Goal: Find specific page/section: Find specific page/section

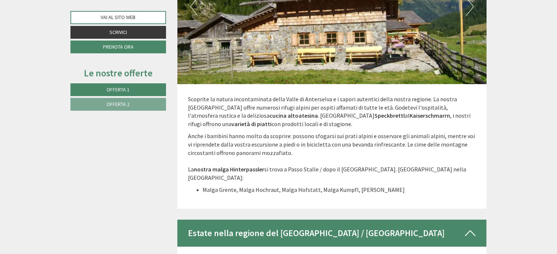
scroll to position [2482, 0]
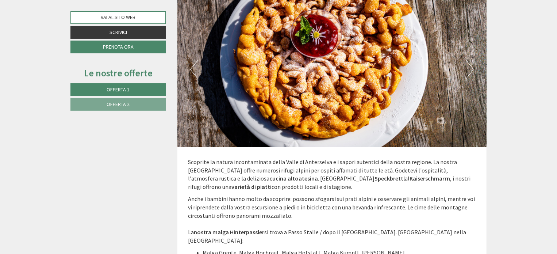
click at [130, 91] on span "Offerta 1" at bounding box center [118, 89] width 23 height 7
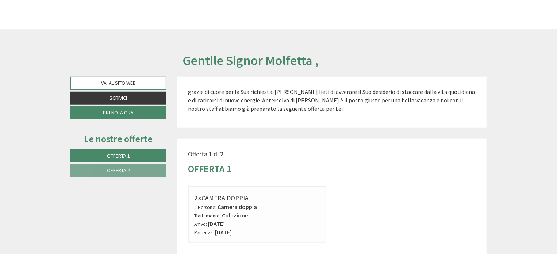
scroll to position [146, 0]
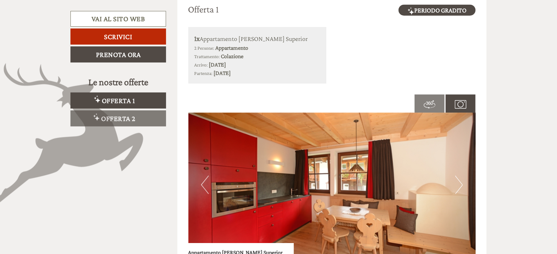
scroll to position [511, 0]
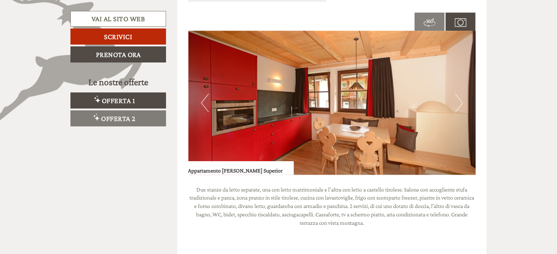
click at [458, 106] on button "Next" at bounding box center [459, 103] width 8 height 18
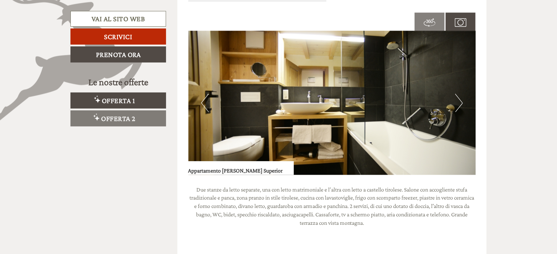
click at [458, 106] on button "Next" at bounding box center [459, 103] width 8 height 18
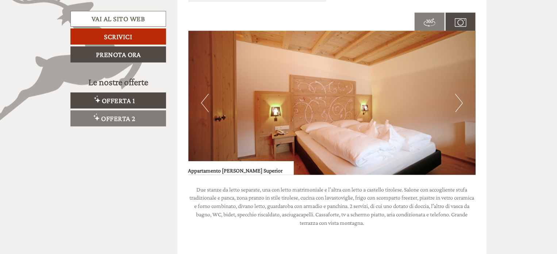
click at [458, 106] on button "Next" at bounding box center [459, 103] width 8 height 18
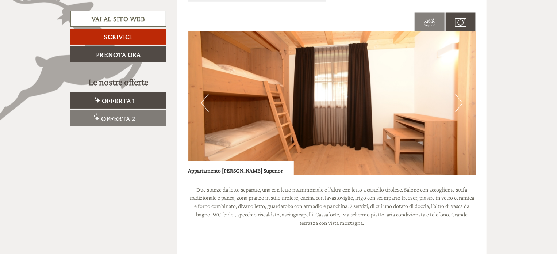
click at [458, 106] on button "Next" at bounding box center [459, 103] width 8 height 18
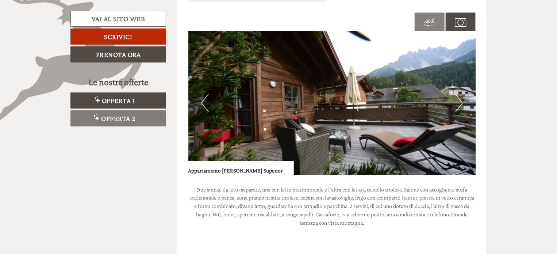
click at [458, 106] on button "Next" at bounding box center [459, 103] width 8 height 18
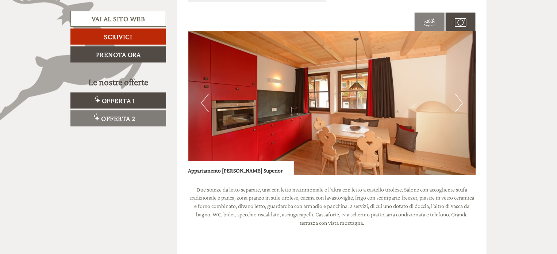
click at [457, 106] on button "Next" at bounding box center [459, 103] width 8 height 18
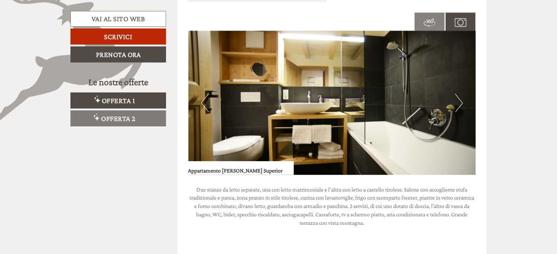
click at [457, 106] on button "Next" at bounding box center [459, 103] width 8 height 18
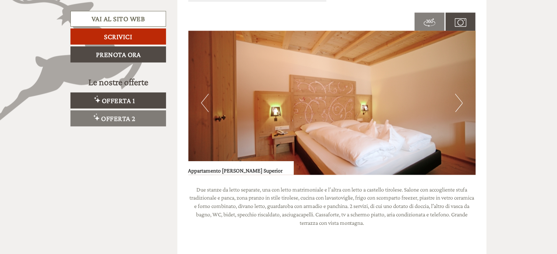
click at [457, 106] on button "Next" at bounding box center [459, 103] width 8 height 18
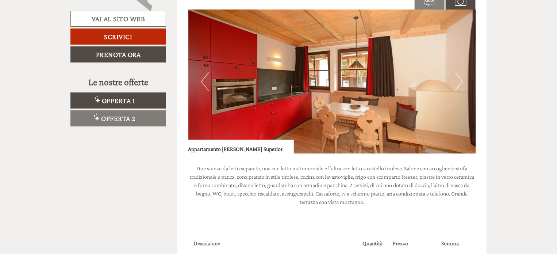
scroll to position [1022, 0]
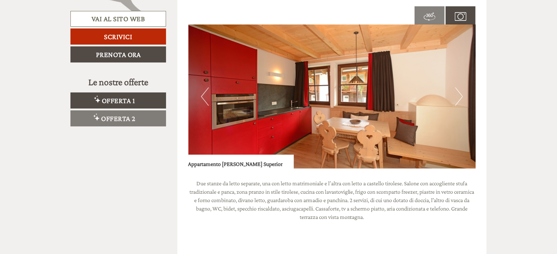
click at [459, 97] on button "Next" at bounding box center [459, 96] width 8 height 18
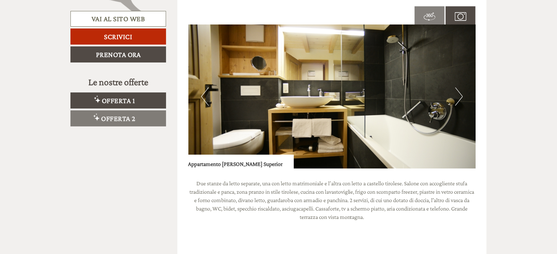
click at [459, 97] on button "Next" at bounding box center [459, 96] width 8 height 18
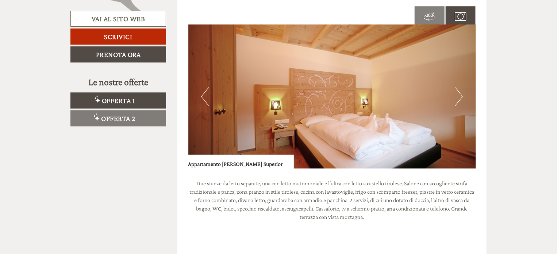
click at [459, 97] on button "Next" at bounding box center [459, 96] width 8 height 18
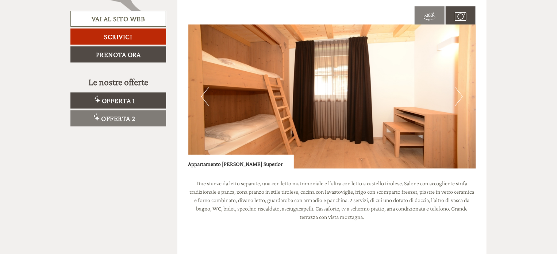
click at [458, 97] on button "Next" at bounding box center [459, 96] width 8 height 18
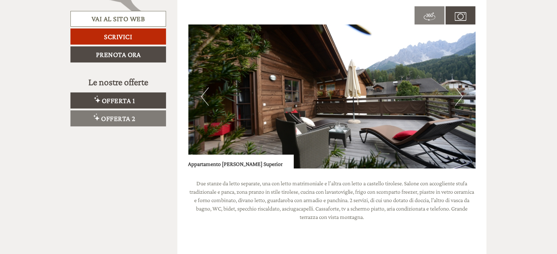
click at [461, 98] on button "Next" at bounding box center [459, 96] width 8 height 18
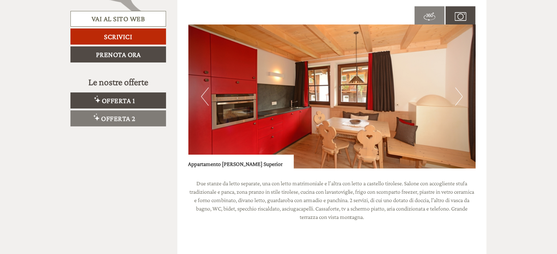
click at [461, 98] on button "Next" at bounding box center [459, 96] width 8 height 18
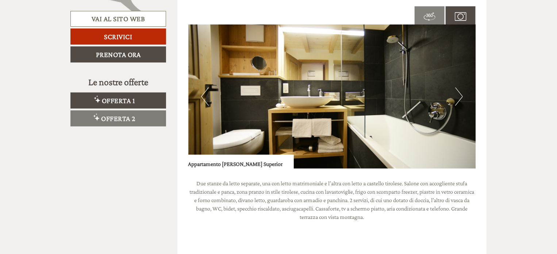
click at [461, 98] on button "Next" at bounding box center [459, 96] width 8 height 18
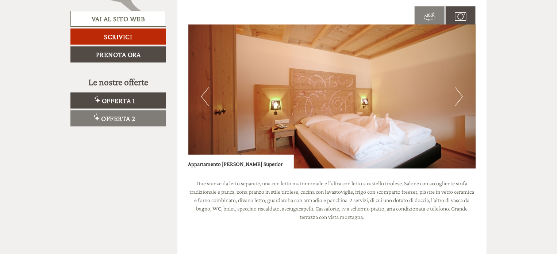
click at [458, 97] on button "Next" at bounding box center [459, 96] width 8 height 18
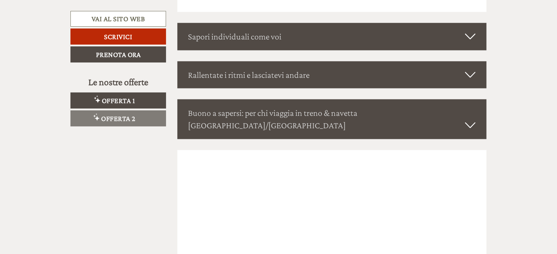
scroll to position [1825, 0]
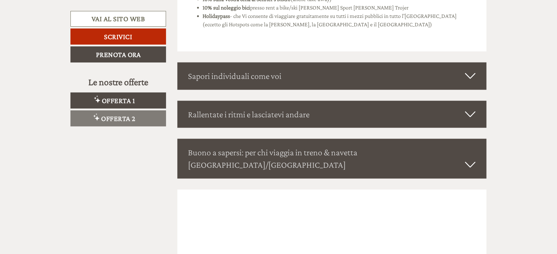
click at [468, 76] on icon at bounding box center [470, 76] width 11 height 12
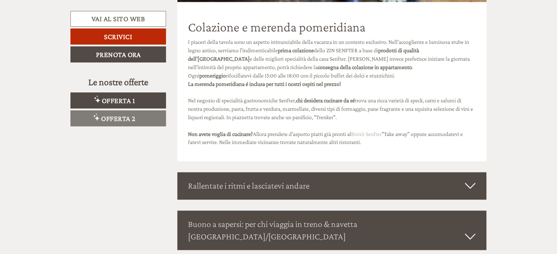
scroll to position [2117, 0]
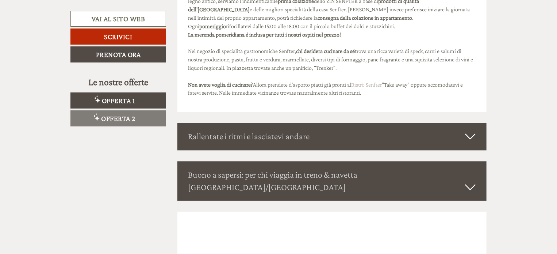
click at [469, 138] on icon at bounding box center [470, 136] width 11 height 12
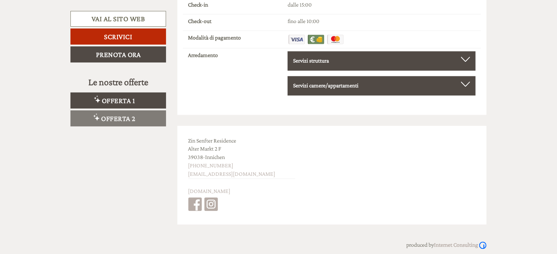
scroll to position [3530, 0]
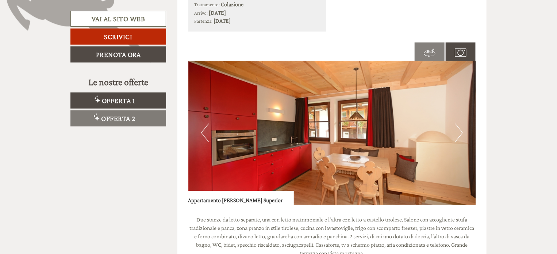
scroll to position [986, 0]
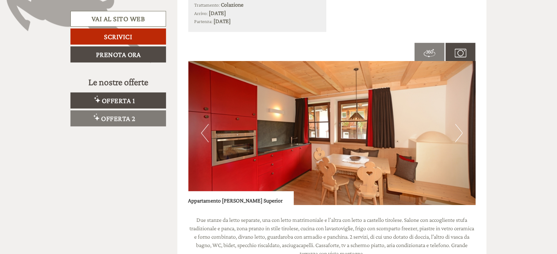
click at [460, 131] on button "Next" at bounding box center [459, 133] width 8 height 18
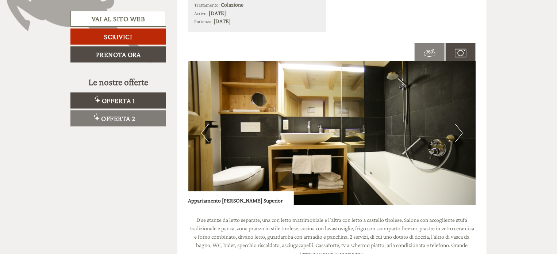
click at [459, 134] on button "Next" at bounding box center [459, 133] width 8 height 18
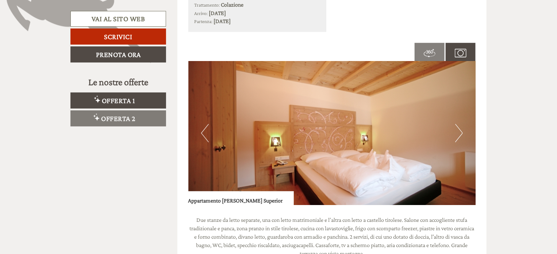
click at [458, 134] on button "Next" at bounding box center [459, 133] width 8 height 18
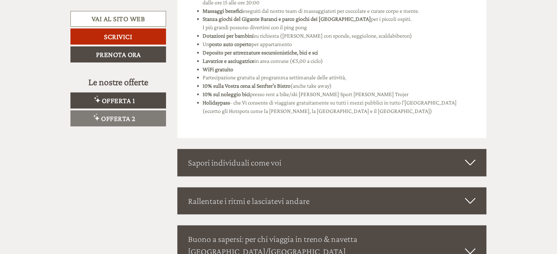
scroll to position [1752, 0]
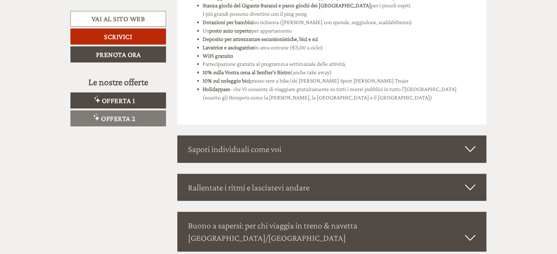
click at [470, 150] on icon at bounding box center [470, 149] width 11 height 12
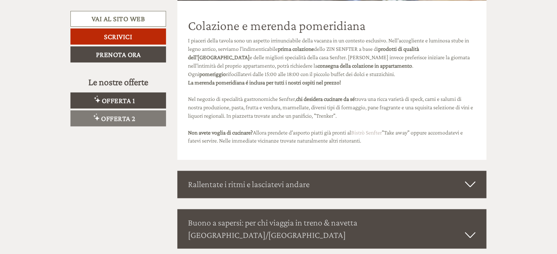
scroll to position [2117, 0]
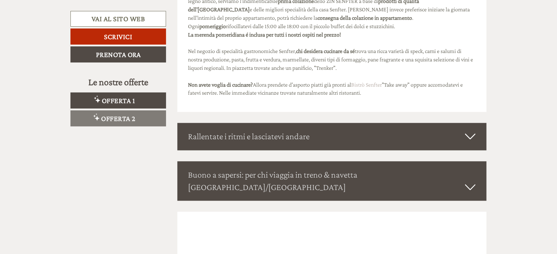
click at [466, 135] on icon at bounding box center [470, 136] width 11 height 12
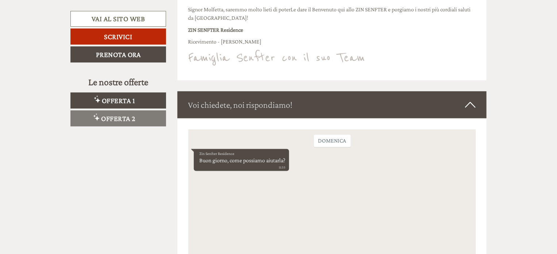
scroll to position [3176, 0]
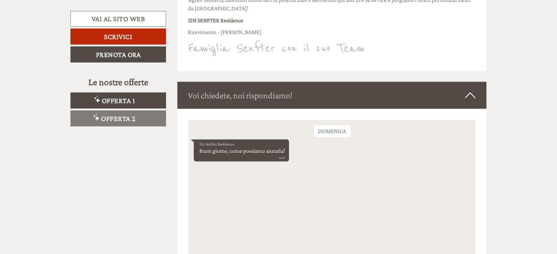
click at [474, 90] on icon at bounding box center [470, 95] width 11 height 12
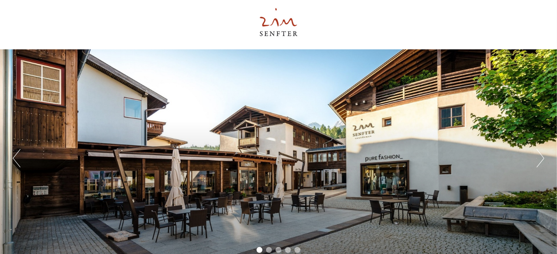
scroll to position [0, 0]
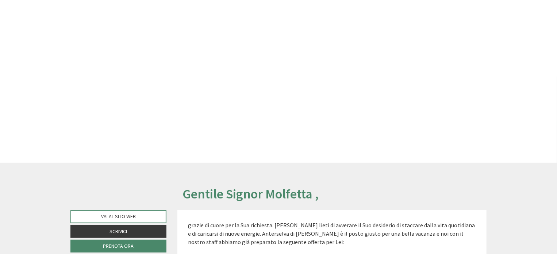
scroll to position [146, 0]
